Goal: Check status: Check status

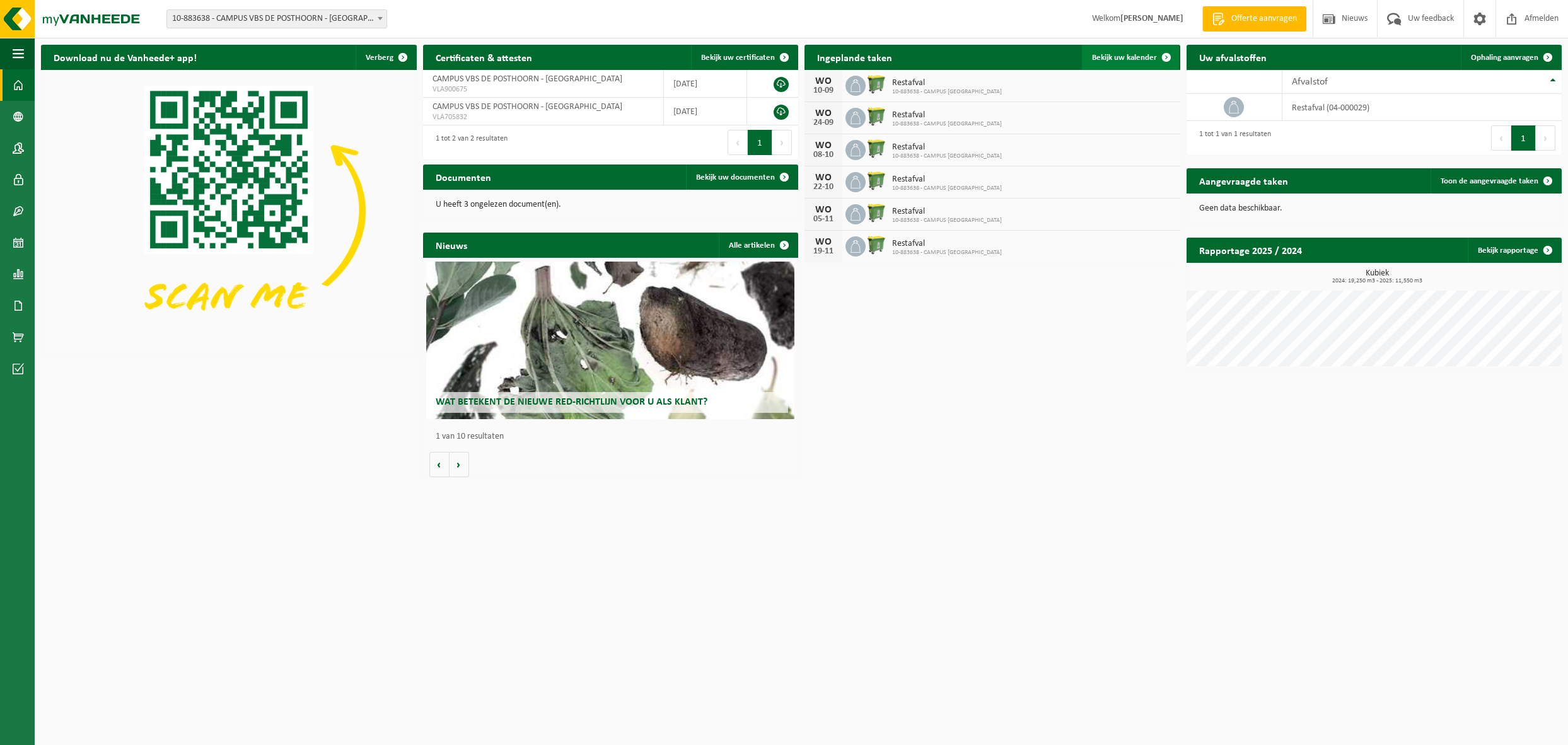
click at [1123, 56] on span "Bekijk uw kalender" at bounding box center [1124, 58] width 65 height 8
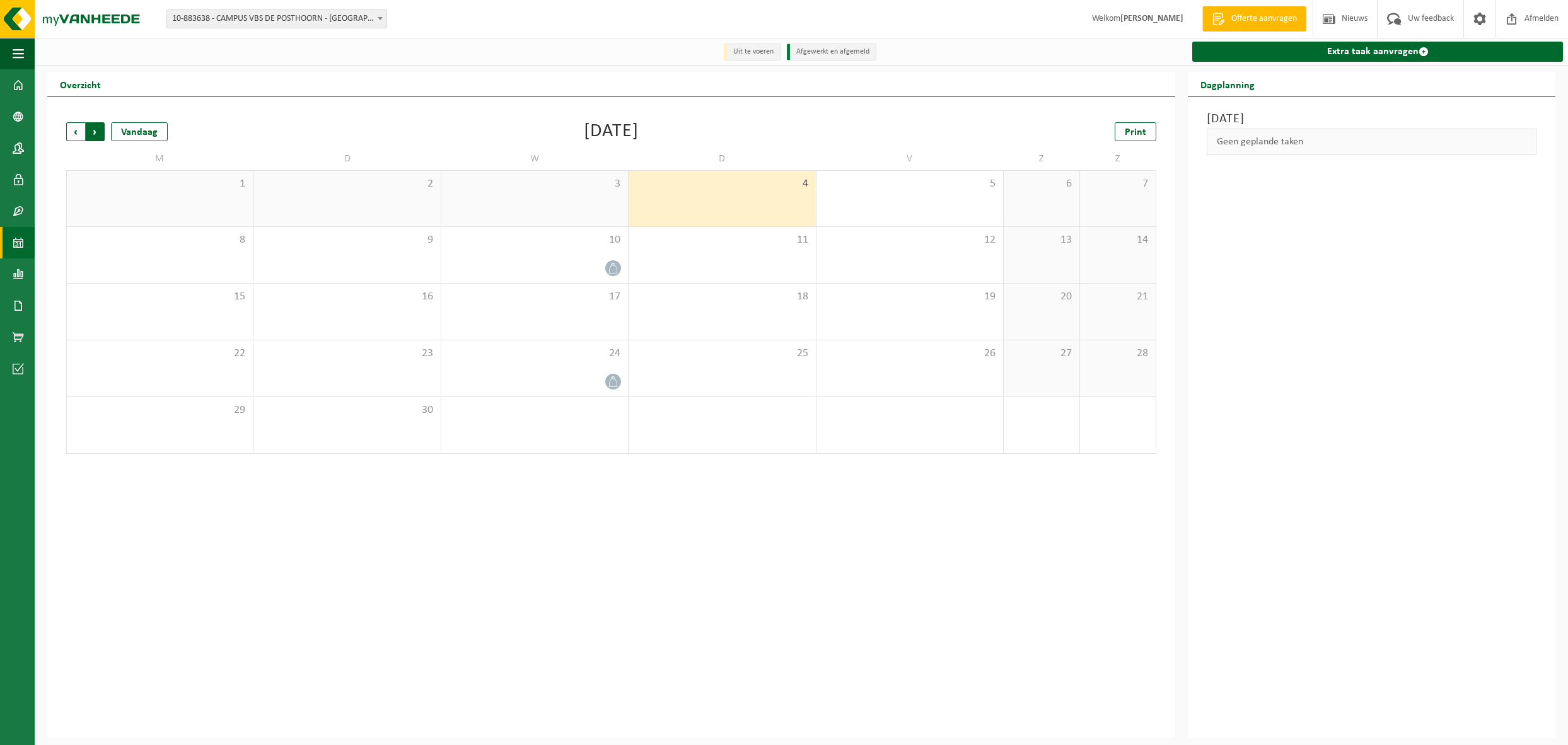
click at [71, 130] on span "Vorige" at bounding box center [76, 132] width 19 height 19
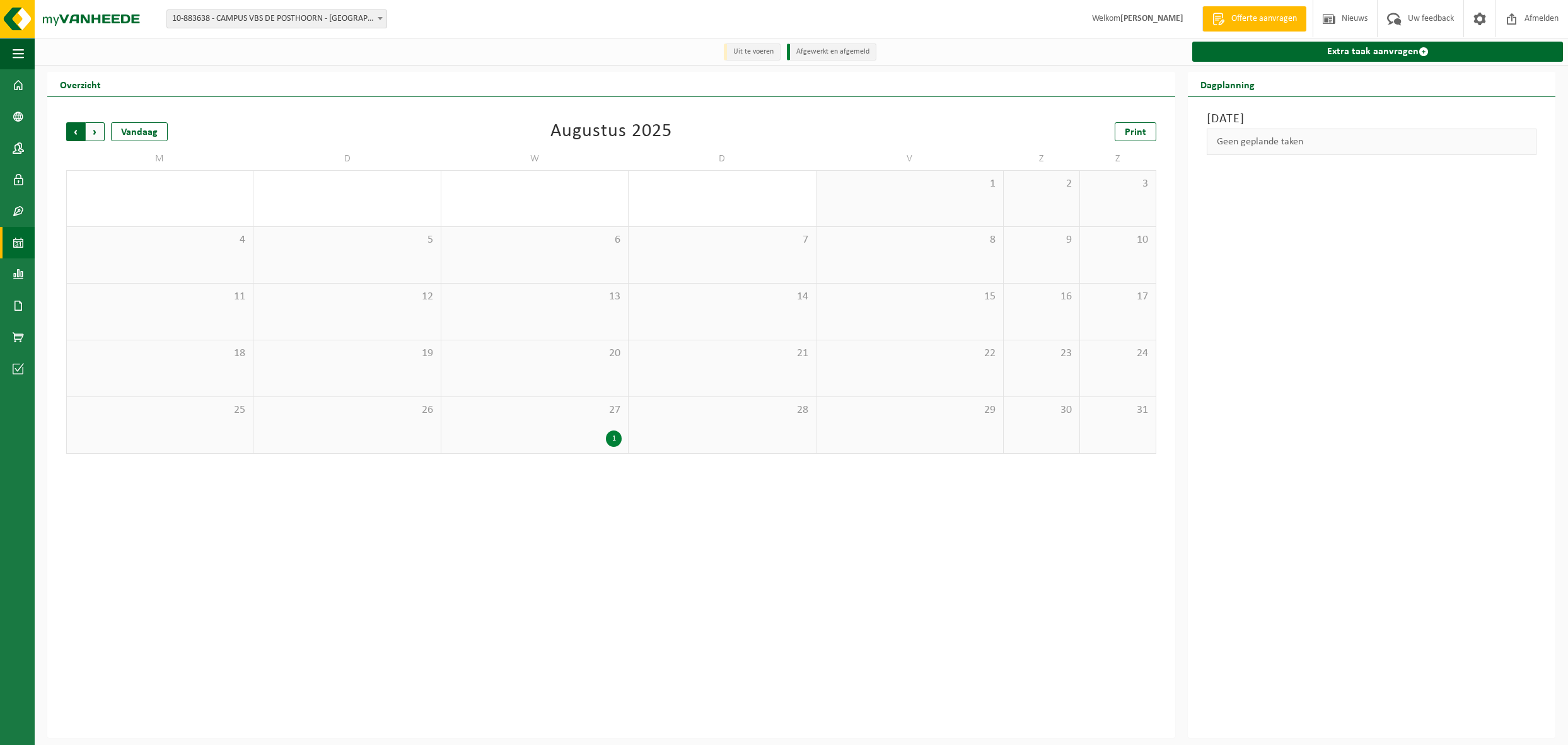
click at [93, 132] on span "Volgende" at bounding box center [95, 132] width 19 height 19
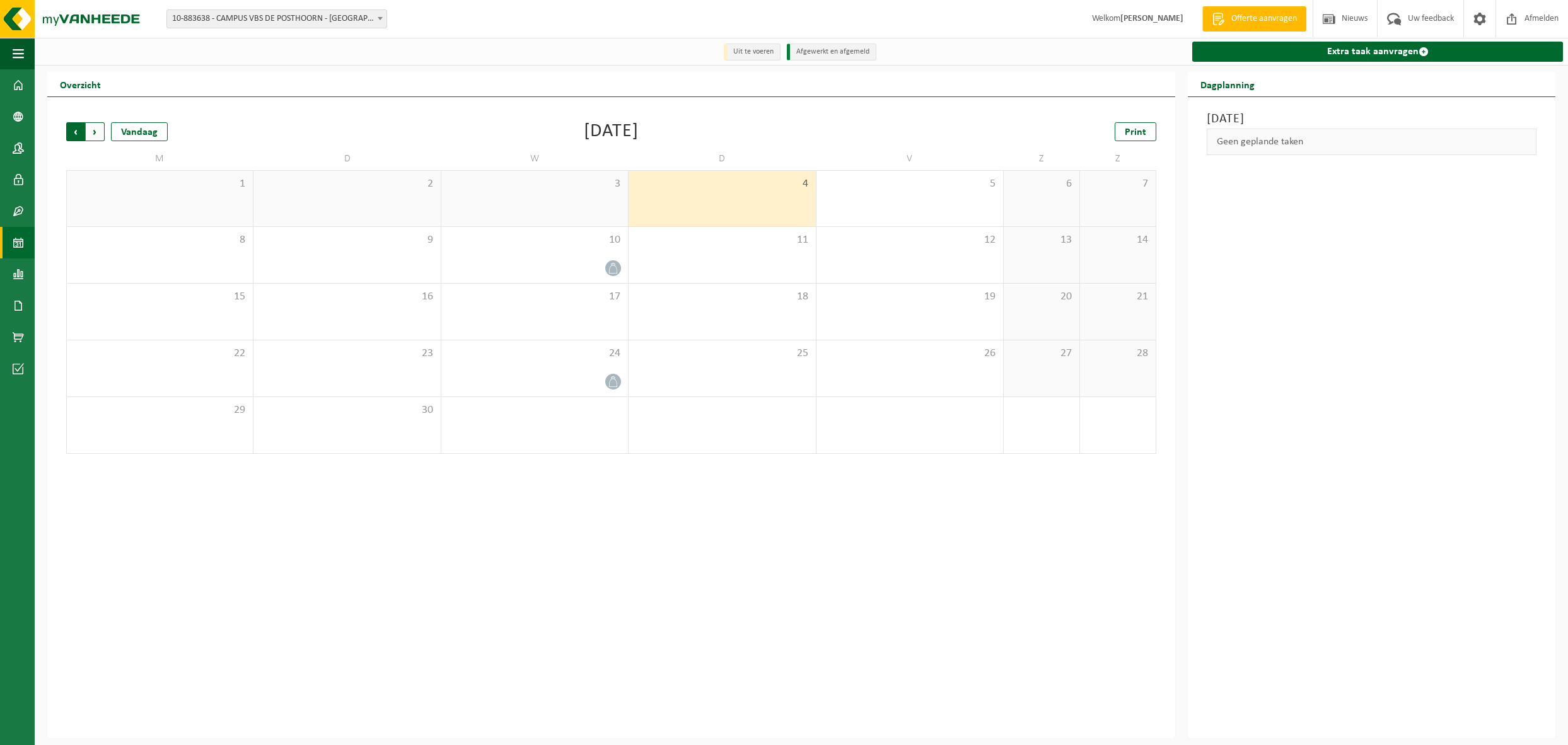
click at [98, 137] on span "Volgende" at bounding box center [95, 132] width 19 height 19
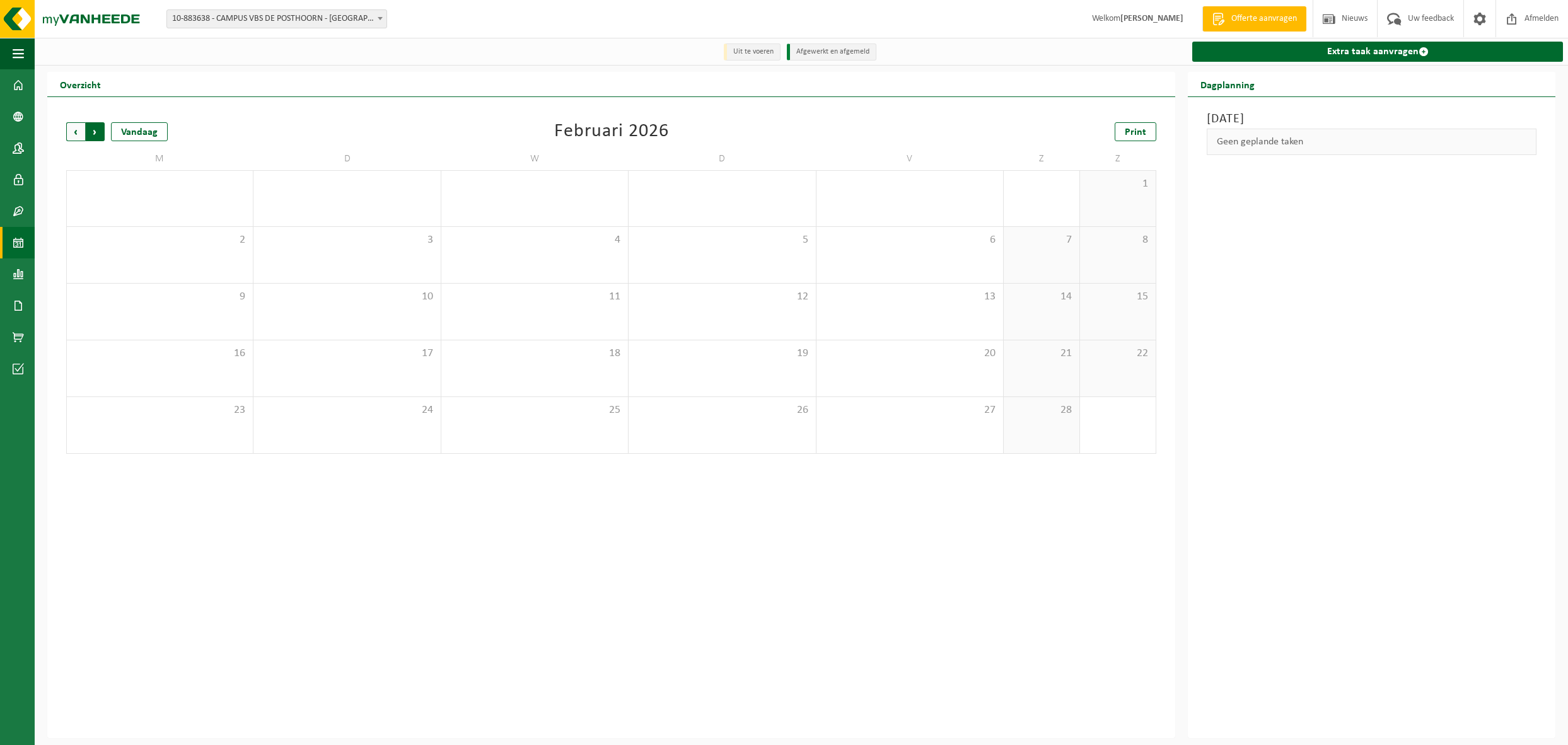
click at [72, 137] on span "Vorige" at bounding box center [76, 132] width 19 height 19
click at [73, 136] on span "Vorige" at bounding box center [76, 132] width 19 height 19
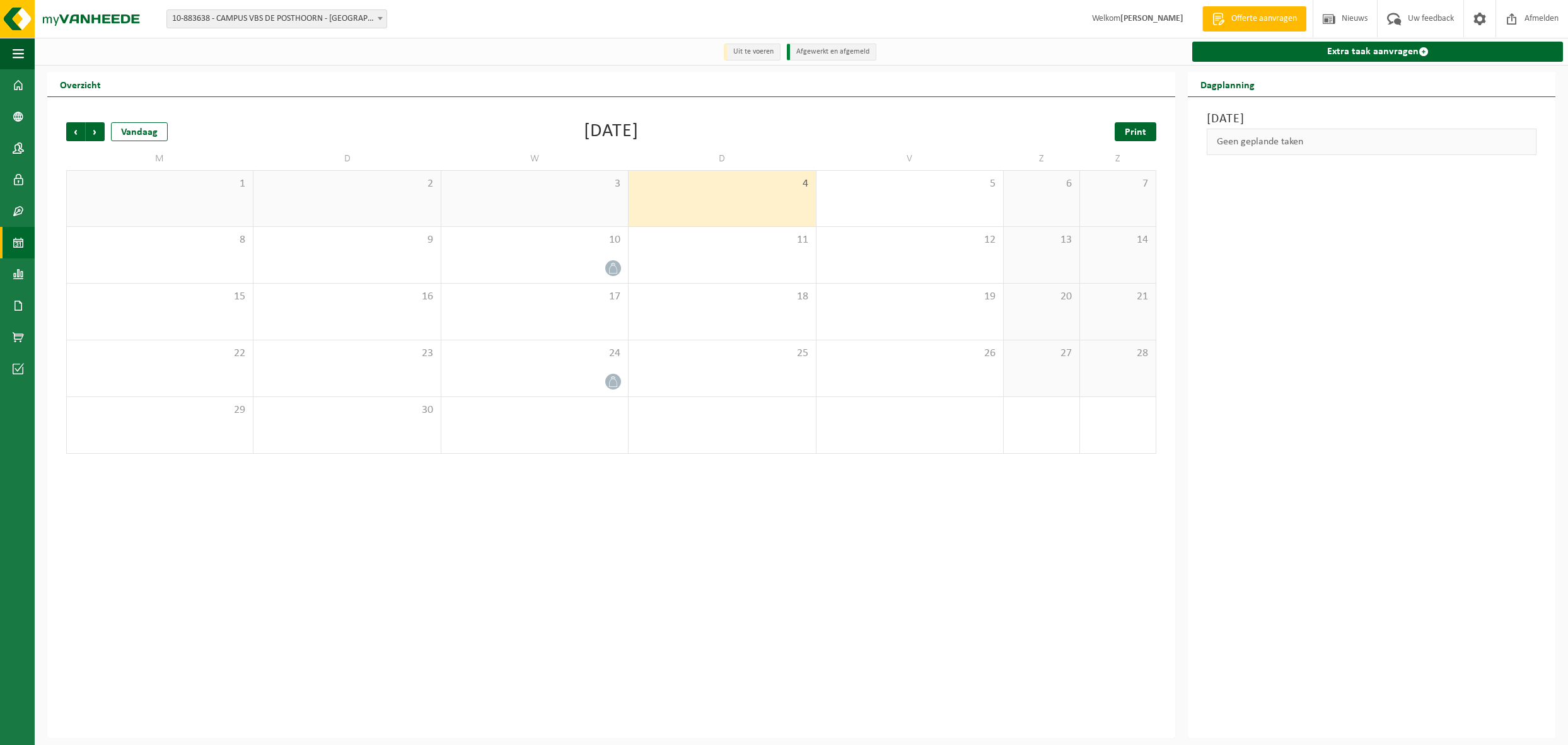
click at [1133, 133] on span "Print" at bounding box center [1135, 132] width 22 height 10
click at [94, 132] on span "Volgende" at bounding box center [95, 132] width 19 height 19
